Goal: Task Accomplishment & Management: Complete application form

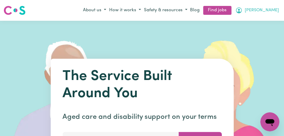
click at [242, 10] on icon "My Account" at bounding box center [239, 10] width 6 height 6
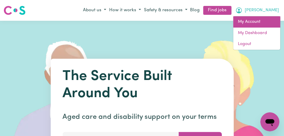
click at [263, 22] on link "My Account" at bounding box center [256, 21] width 47 height 11
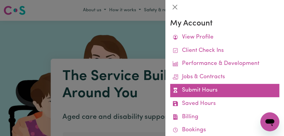
click at [236, 86] on link "Submit Hours" at bounding box center [224, 90] width 109 height 13
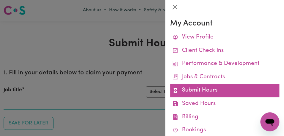
click at [236, 87] on link "Submit Hours" at bounding box center [224, 90] width 109 height 13
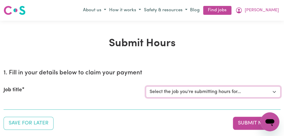
select select "11855"
click option "[[PERSON_NAME]] Support Worker Needed For Personal Care In the Morning- [PERSON…" at bounding box center [0, 0] width 0 height 0
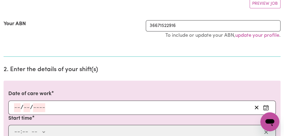
scroll to position [118, 0]
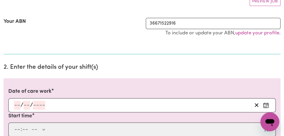
click at [265, 104] on icon "Enter the date of care work" at bounding box center [266, 106] width 6 height 6
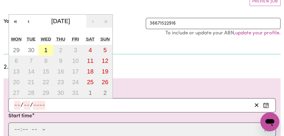
click at [48, 49] on button "1" at bounding box center [45, 50] width 15 height 11
type input "[DATE]"
type input "1"
type input "10"
type input "2025"
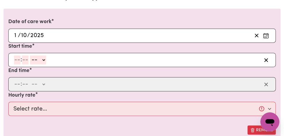
scroll to position [196, 0]
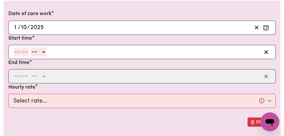
click at [18, 54] on input "number" at bounding box center [17, 52] width 7 height 9
type input "8"
type input "00"
select select "am"
click option "AM" at bounding box center [0, 0] width 0 height 0
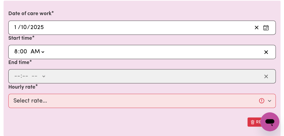
type input "08:00"
type input "0"
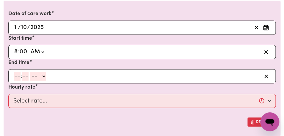
click at [16, 78] on input "number" at bounding box center [17, 76] width 7 height 9
type input "10"
type input "0"
select select "am"
click option "AM" at bounding box center [0, 0] width 0 height 0
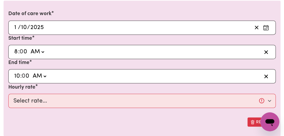
type input "10:00"
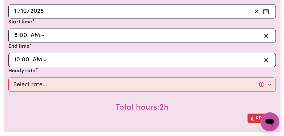
scroll to position [226, 0]
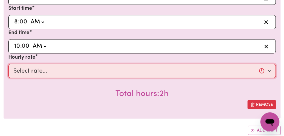
select select "44-Weekday"
click option "$44.00 (Weekday)" at bounding box center [0, 0] width 0 height 0
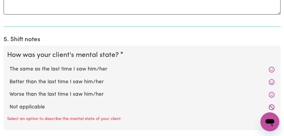
scroll to position [495, 0]
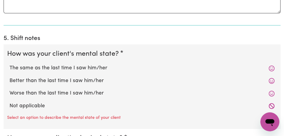
click at [88, 65] on label "The same as the last time I saw him/her" at bounding box center [142, 69] width 265 height 8
click at [10, 65] on input "The same as the last time I saw him/her" at bounding box center [9, 64] width 0 height 0
radio input "true"
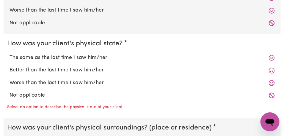
scroll to position [580, 0]
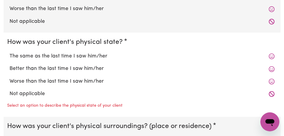
click at [90, 56] on label "The same as the last time I saw him/her" at bounding box center [142, 57] width 265 height 8
click at [10, 53] on input "The same as the last time I saw him/her" at bounding box center [9, 52] width 0 height 0
radio input "true"
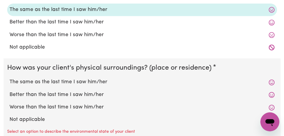
scroll to position [627, 0]
click at [88, 82] on label "The same as the last time I saw him/her" at bounding box center [142, 82] width 265 height 8
click at [10, 78] on input "The same as the last time I saw him/her" at bounding box center [9, 78] width 0 height 0
radio input "true"
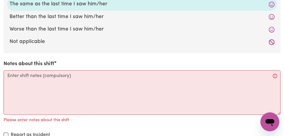
scroll to position [705, 0]
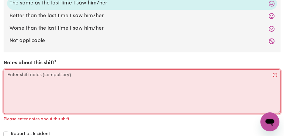
click at [88, 82] on textarea "Notes about this shift" at bounding box center [142, 92] width 277 height 45
type textarea "A"
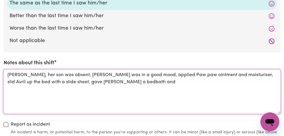
click at [68, 82] on textarea "[PERSON_NAME], her son was absent, [PERSON_NAME] was in a good mood, applied Pa…" at bounding box center [142, 92] width 277 height 45
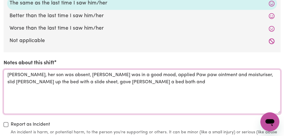
click at [93, 84] on textarea "[PERSON_NAME], her son was absent, [PERSON_NAME] was in a good mood, applied Pa…" at bounding box center [142, 92] width 277 height 45
click at [165, 84] on textarea "[PERSON_NAME], her son was absent, [PERSON_NAME] was in a good mood, applied Pa…" at bounding box center [142, 92] width 277 height 45
click at [190, 83] on textarea "[PERSON_NAME], her son was absent, [PERSON_NAME] was in a good mood, applied Pa…" at bounding box center [142, 92] width 277 height 45
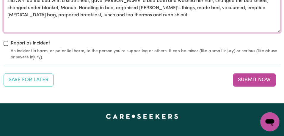
scroll to position [806, 0]
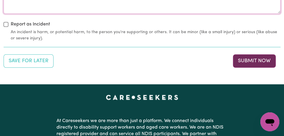
type textarea "[PERSON_NAME], her son was absent, [PERSON_NAME] was in a good mood, applied Pa…"
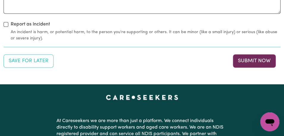
click at [246, 61] on button "Submit Now" at bounding box center [254, 60] width 43 height 13
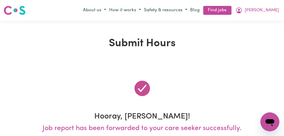
scroll to position [0, 0]
